Goal: Transaction & Acquisition: Purchase product/service

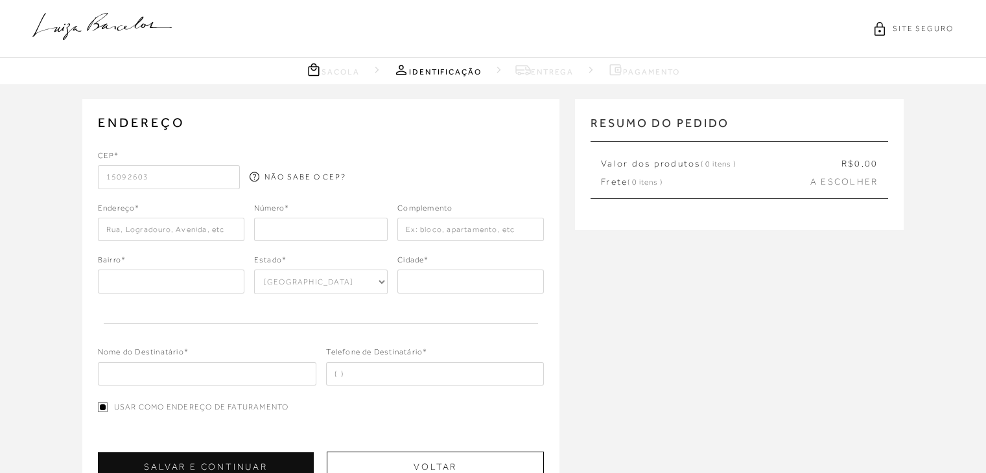
select select "SP"
click at [103, 33] on icon at bounding box center [101, 26] width 139 height 27
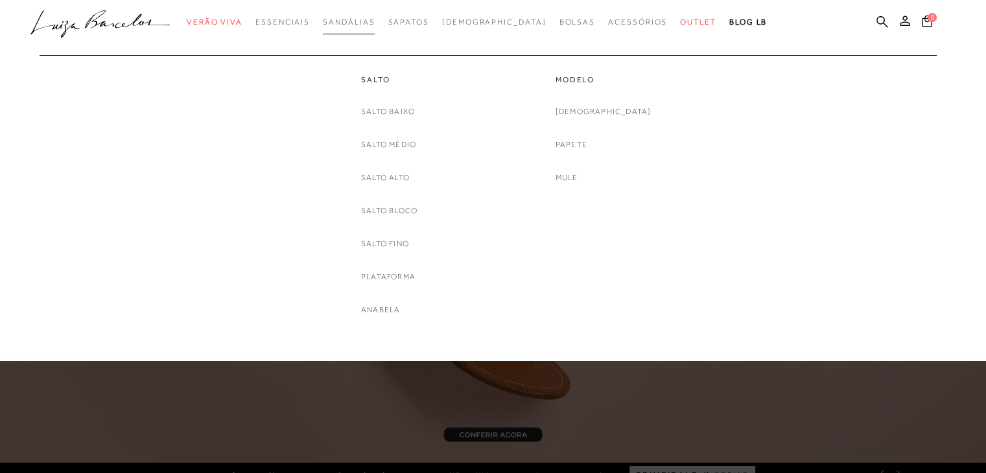
click at [369, 29] on link "Sandálias" at bounding box center [349, 22] width 52 height 24
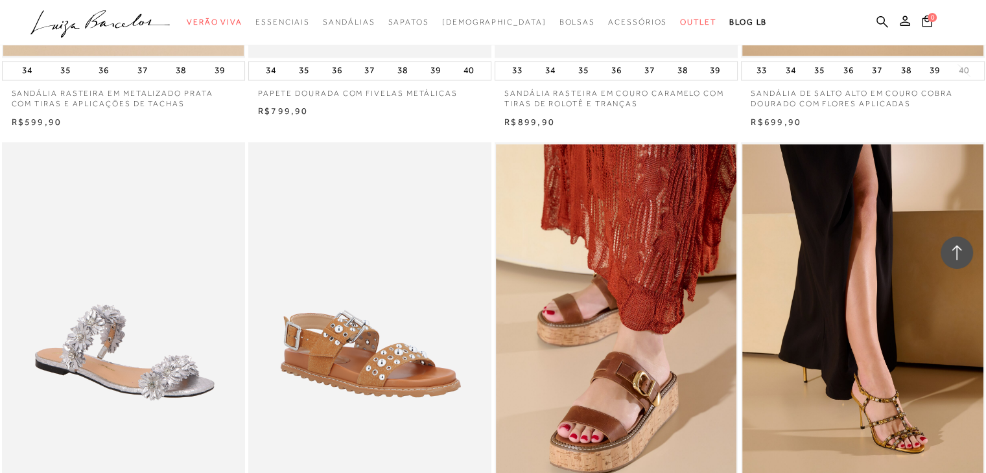
scroll to position [2398, 0]
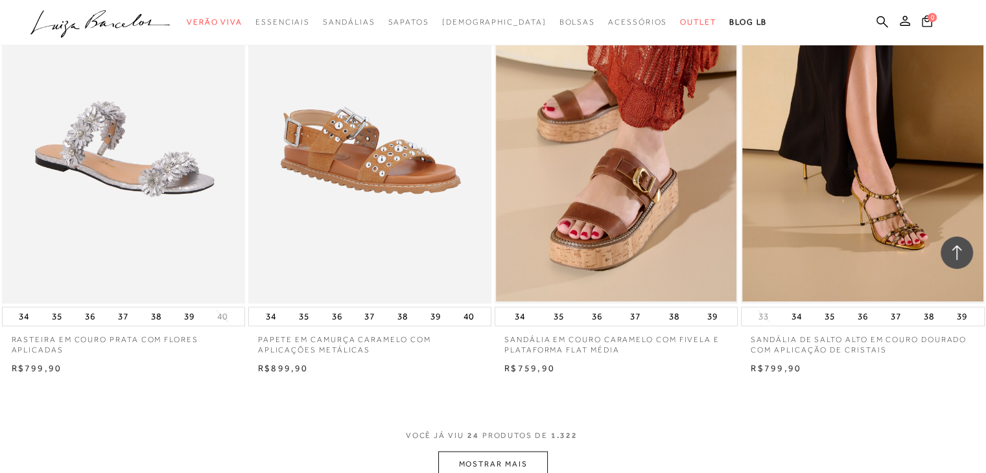
click at [496, 465] on button "MOSTRAR MAIS" at bounding box center [492, 463] width 109 height 25
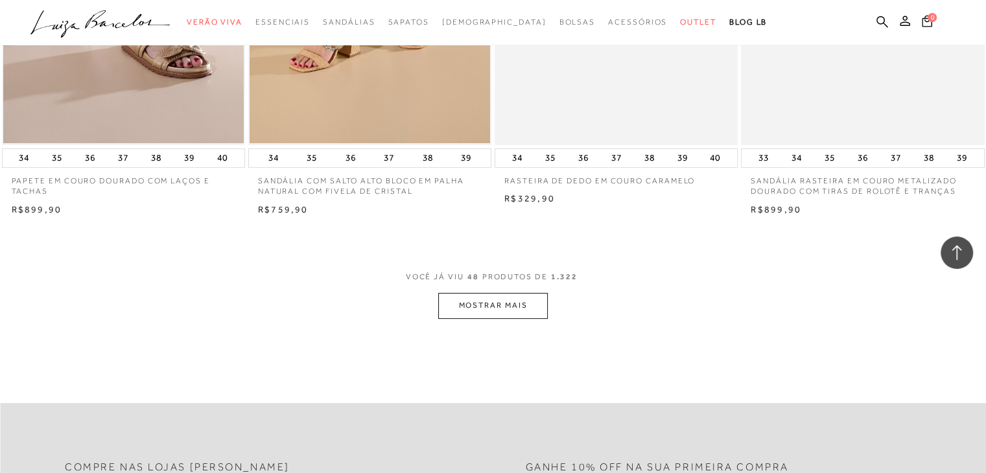
scroll to position [5509, 0]
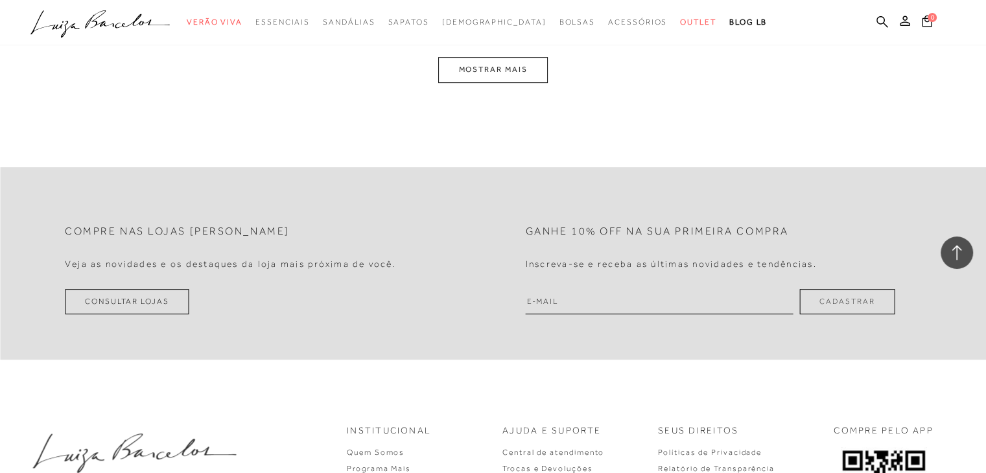
click at [476, 58] on button "MOSTRAR MAIS" at bounding box center [492, 69] width 109 height 25
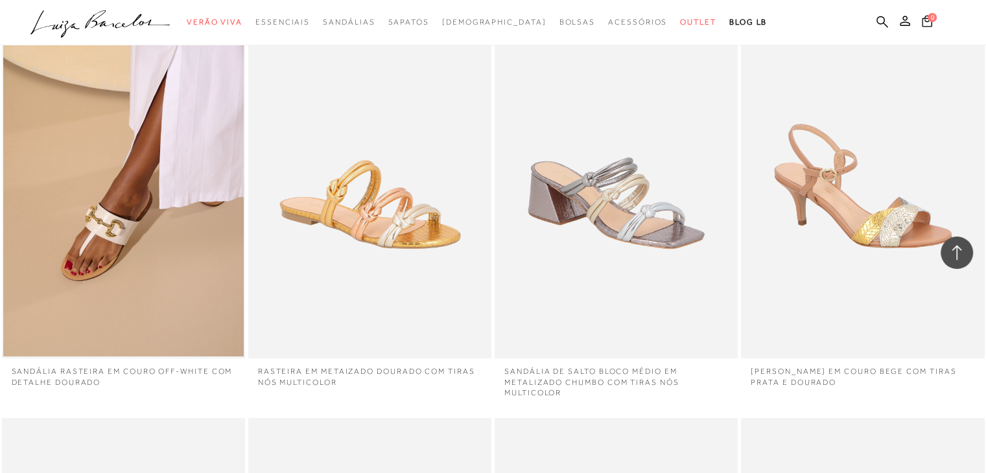
scroll to position [8225, 0]
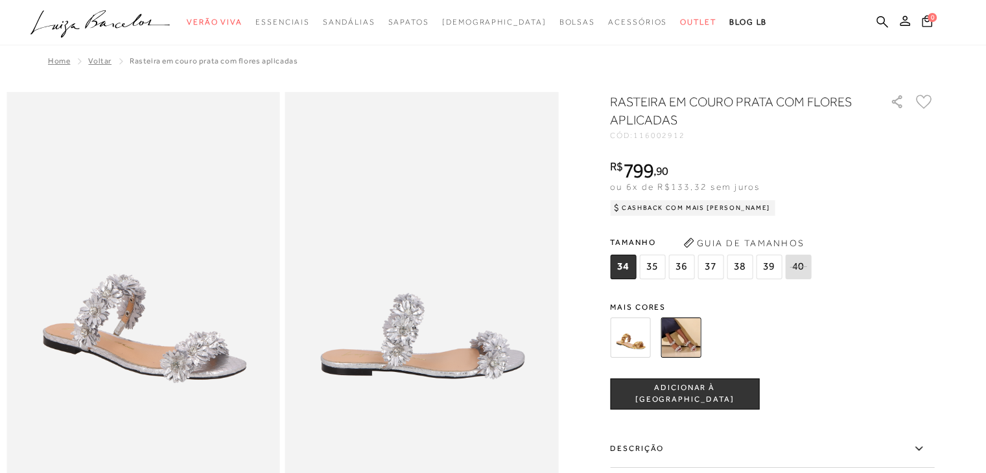
click at [677, 333] on img at bounding box center [680, 338] width 40 height 40
click at [687, 340] on img at bounding box center [680, 338] width 40 height 40
click at [687, 339] on img at bounding box center [680, 338] width 40 height 40
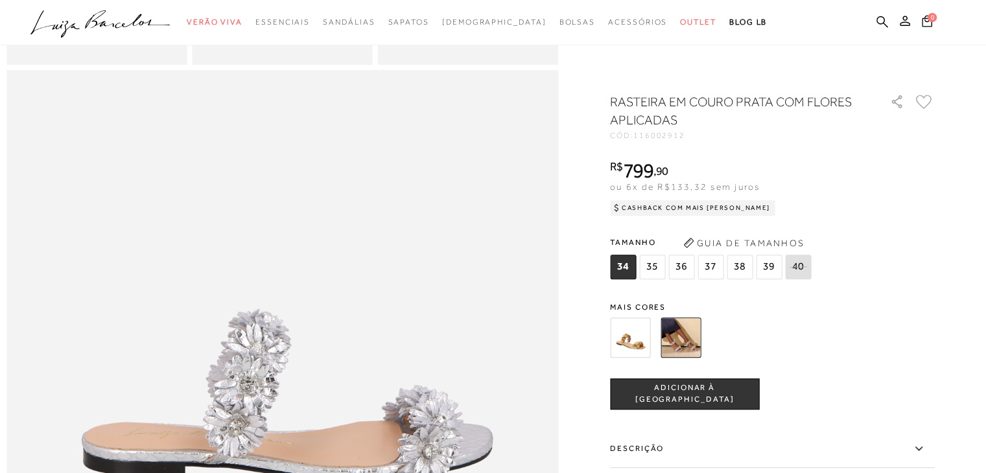
scroll to position [1037, 0]
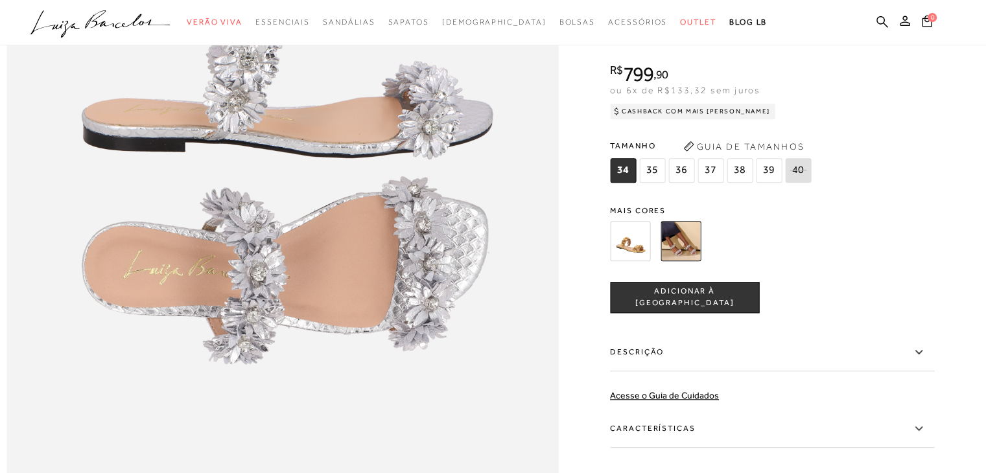
click at [695, 261] on img at bounding box center [680, 241] width 40 height 40
click at [643, 261] on img at bounding box center [630, 241] width 40 height 40
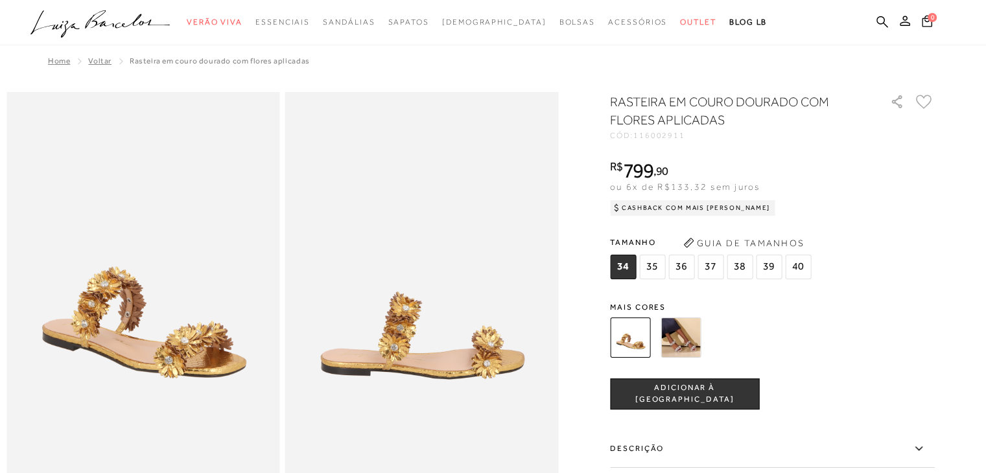
click at [693, 283] on div "RASTEIRA EM COURO DOURADO COM FLORES APLICADAS CÓD: 116002911 × É necessário se…" at bounding box center [772, 381] width 324 height 577
click at [693, 282] on div "RASTEIRA EM COURO DOURADO COM FLORES APLICADAS CÓD: 116002911 × É necessário se…" at bounding box center [772, 381] width 324 height 577
click at [684, 327] on img at bounding box center [680, 338] width 40 height 40
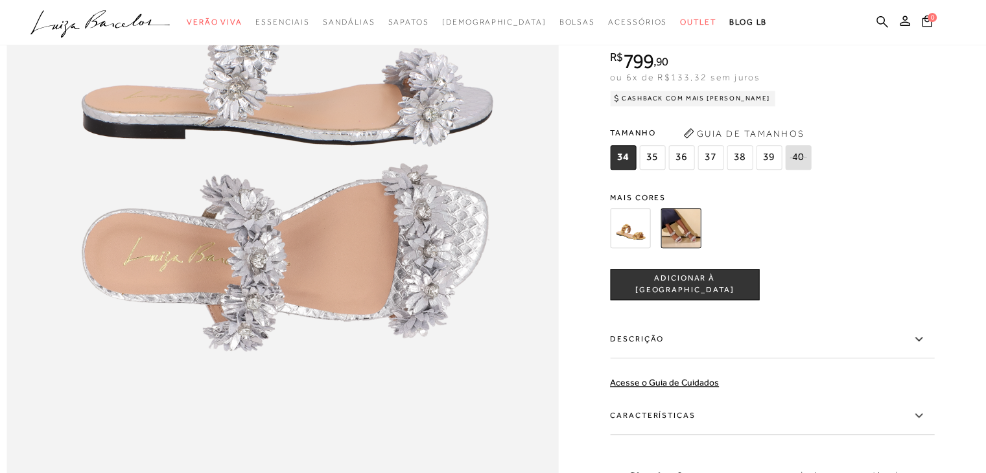
scroll to position [907, 0]
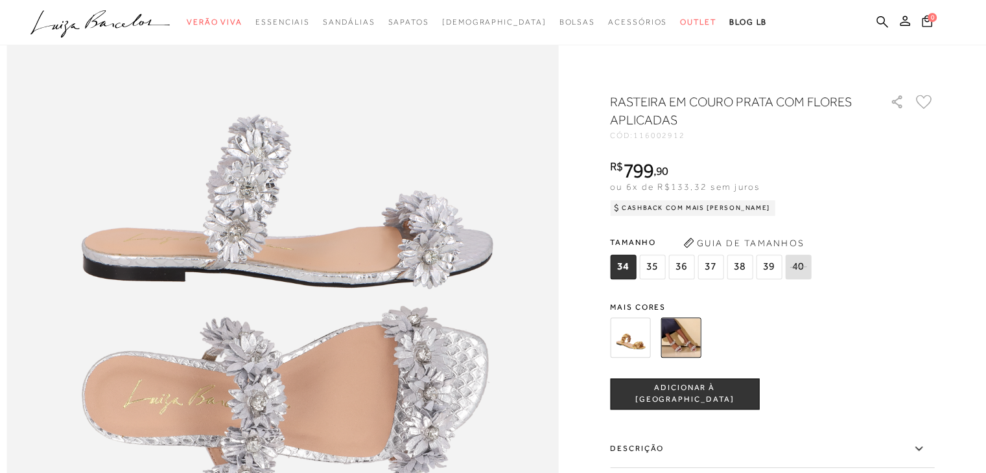
click at [392, 231] on img at bounding box center [282, 290] width 552 height 828
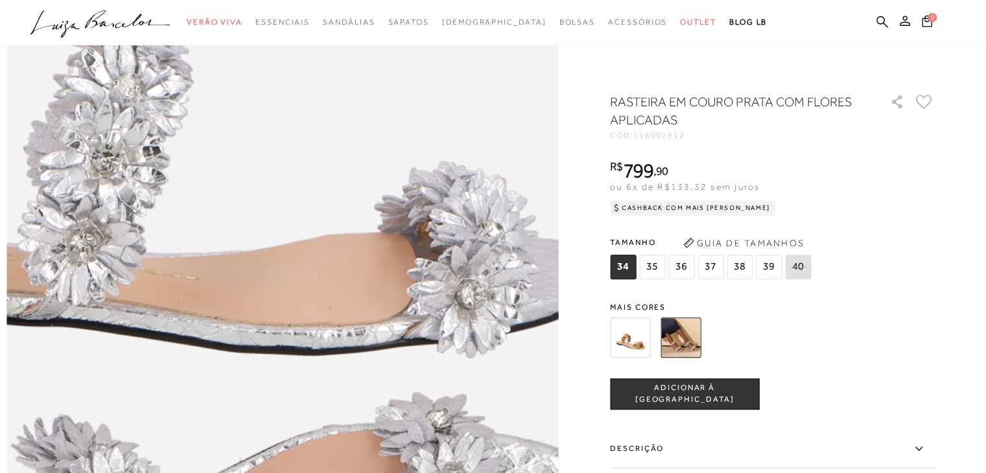
click at [390, 237] on img at bounding box center [176, 358] width 1103 height 1655
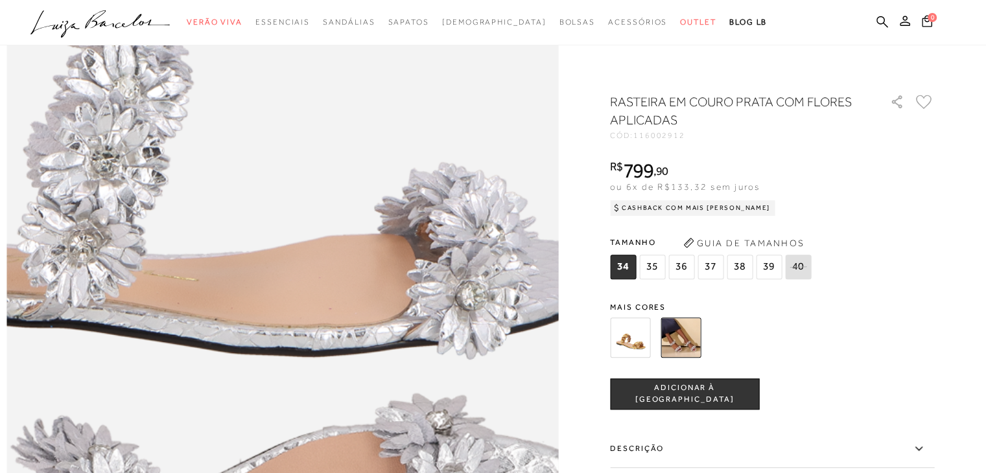
click at [390, 237] on img at bounding box center [176, 359] width 1103 height 1655
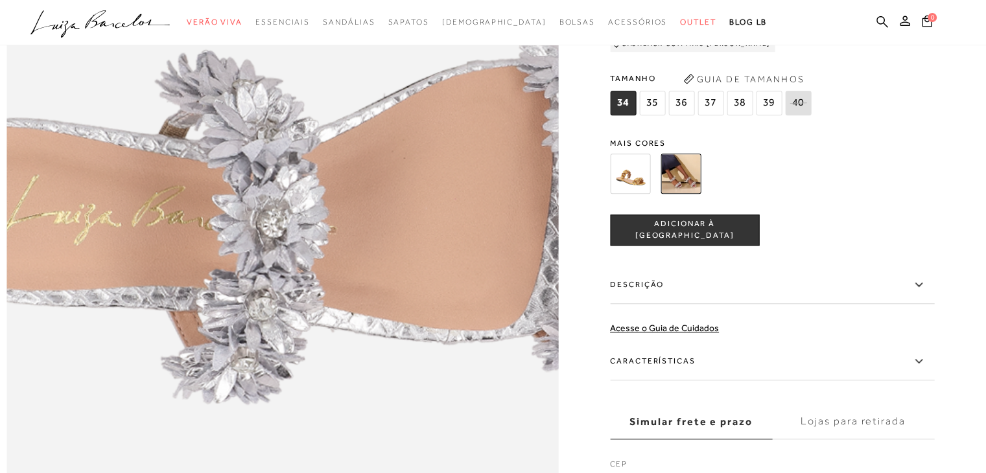
scroll to position [1167, 0]
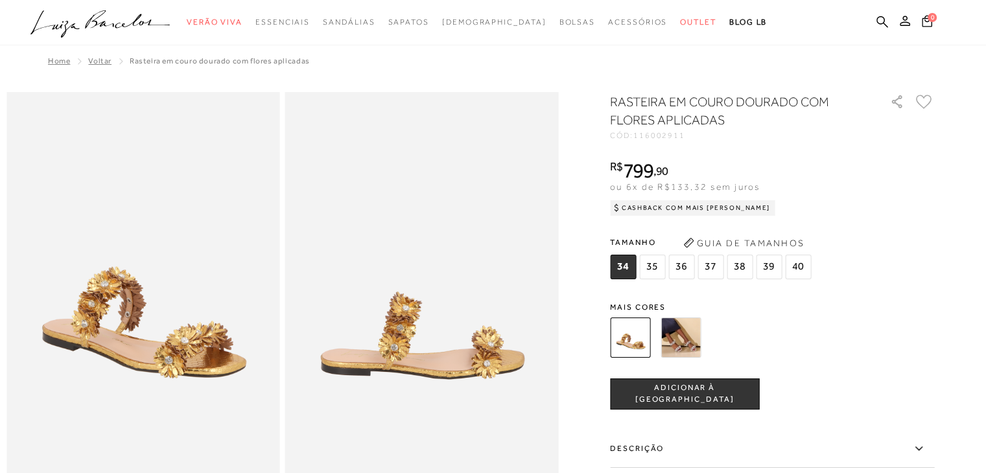
click at [690, 331] on img at bounding box center [680, 338] width 40 height 40
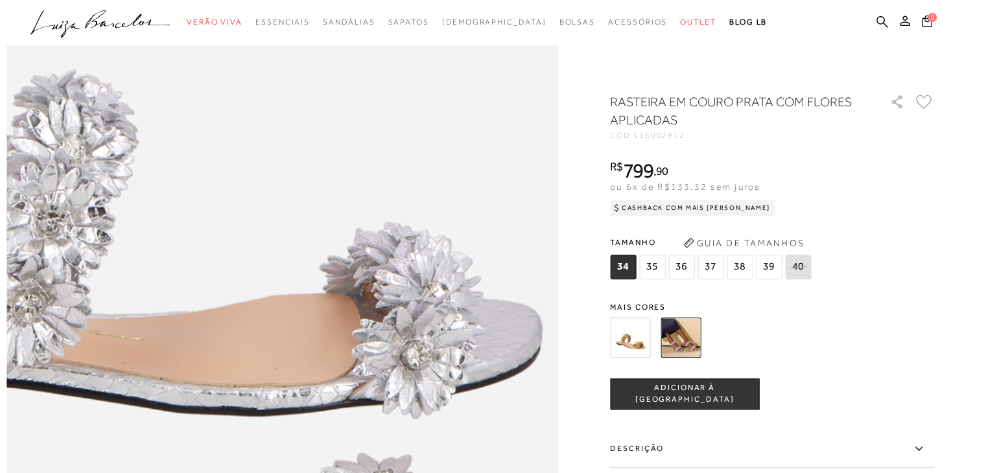
scroll to position [713, 0]
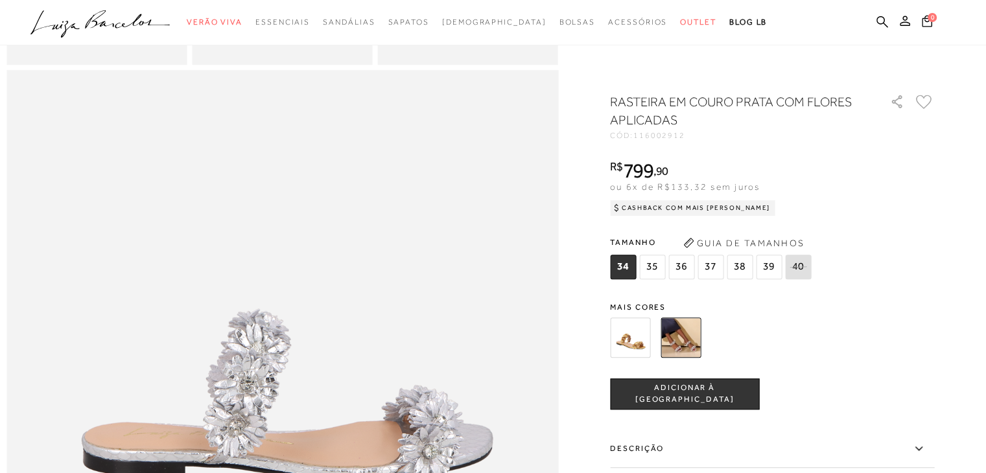
click at [693, 334] on img at bounding box center [680, 338] width 40 height 40
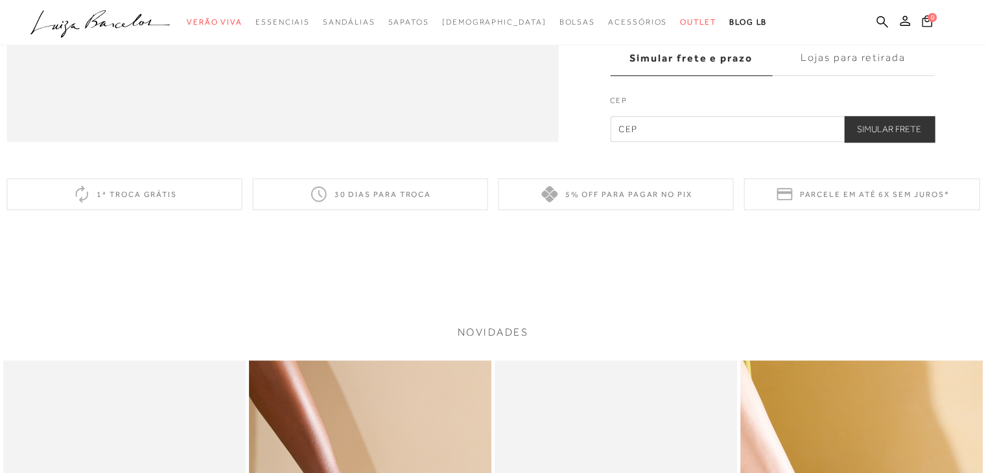
scroll to position [1361, 0]
